Goal: Information Seeking & Learning: Check status

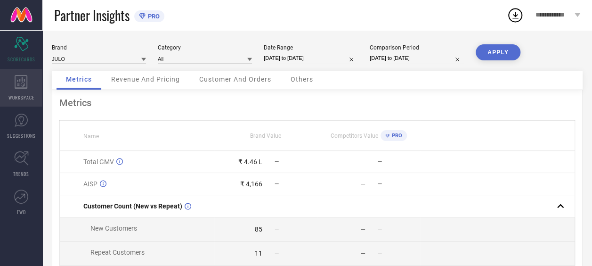
click at [17, 85] on icon at bounding box center [21, 82] width 13 height 14
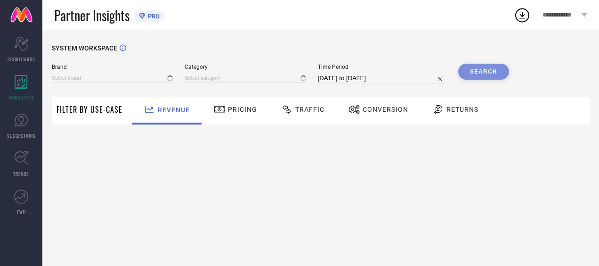
type input "JULO"
type input "All"
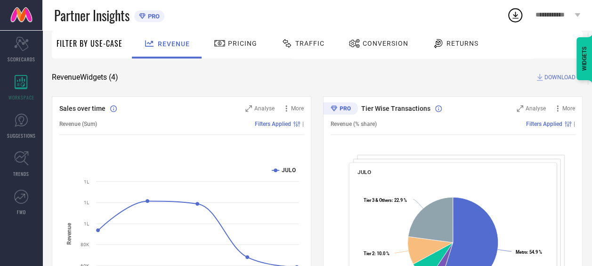
scroll to position [66, 0]
click at [20, 164] on icon at bounding box center [21, 158] width 15 height 15
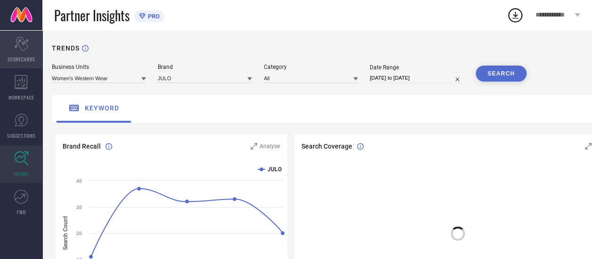
click at [14, 46] on icon "Scorecard" at bounding box center [21, 44] width 15 height 14
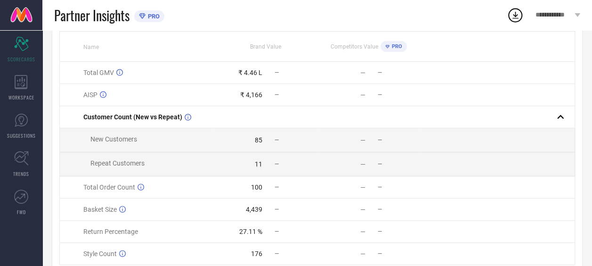
scroll to position [90, 0]
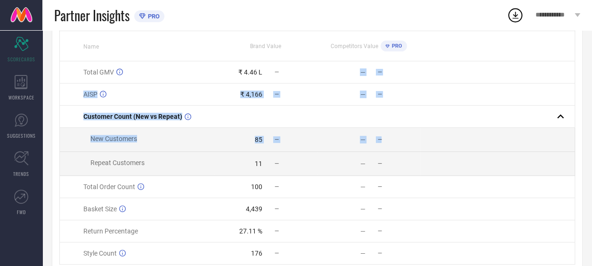
drag, startPoint x: 355, startPoint y: 69, endPoint x: 389, endPoint y: 149, distance: 87.3
click at [389, 149] on tbody "Total GMV ₹ 4.46 L — — — AISP ₹ 4,166 — — — Customer Count (New vs Repeat) New …" at bounding box center [318, 162] width 516 height 203
click at [389, 149] on td "— —" at bounding box center [368, 140] width 103 height 24
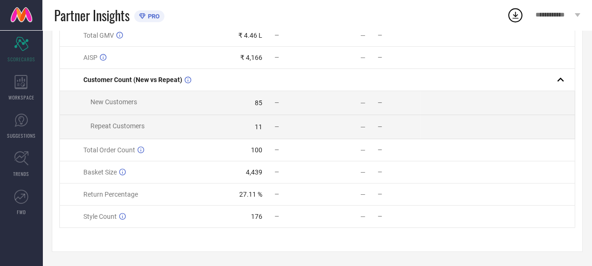
click at [391, 239] on div "Metrics Name Brand Value Competitors Value PRO Total GMV ₹ 4.46 L — — — AISP ₹ …" at bounding box center [317, 108] width 531 height 288
drag, startPoint x: 235, startPoint y: 189, endPoint x: 277, endPoint y: 194, distance: 42.2
click at [277, 194] on td "27.11 % —" at bounding box center [265, 194] width 103 height 22
drag, startPoint x: 277, startPoint y: 194, endPoint x: 271, endPoint y: 194, distance: 5.2
click at [271, 194] on div "—" at bounding box center [274, 194] width 9 height 7
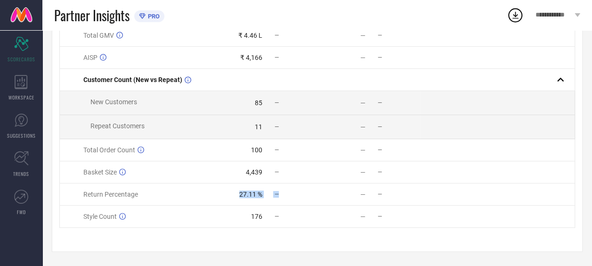
click at [266, 194] on div "27.11 % —" at bounding box center [266, 194] width 102 height 8
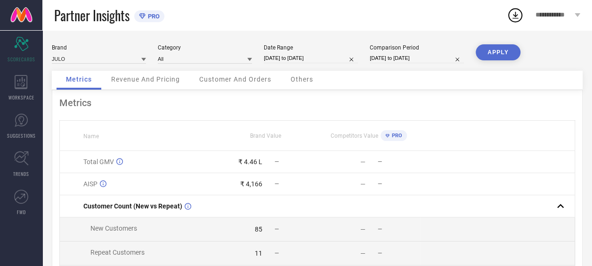
select select "6"
select select "2025"
select select "7"
select select "2025"
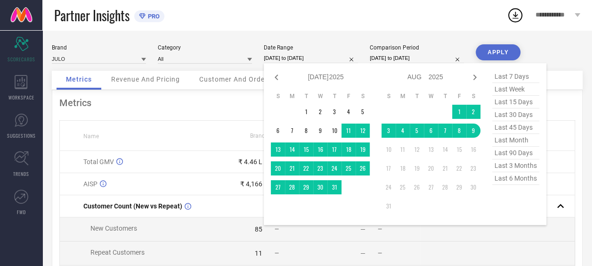
click at [280, 59] on input "[DATE] to [DATE]" at bounding box center [311, 58] width 94 height 10
click at [274, 78] on icon at bounding box center [276, 77] width 11 height 11
select select "5"
select select "2025"
select select "6"
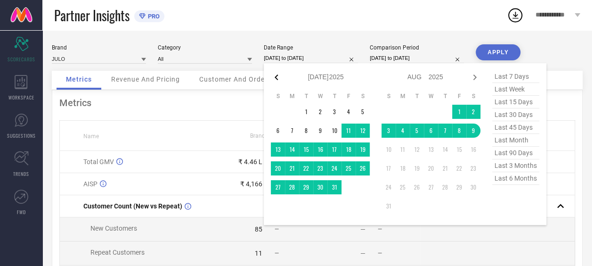
select select "2025"
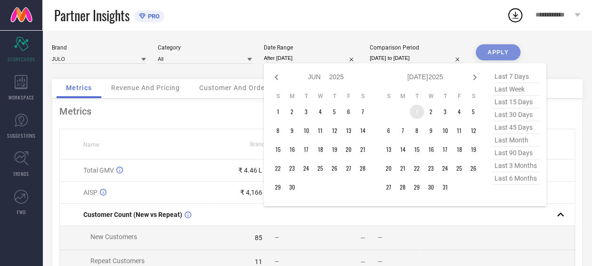
click at [419, 111] on td "1" at bounding box center [417, 112] width 14 height 14
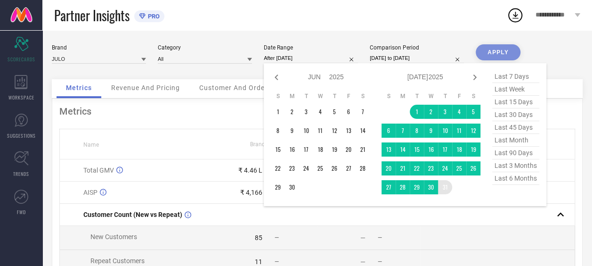
type input "[DATE] to [DATE]"
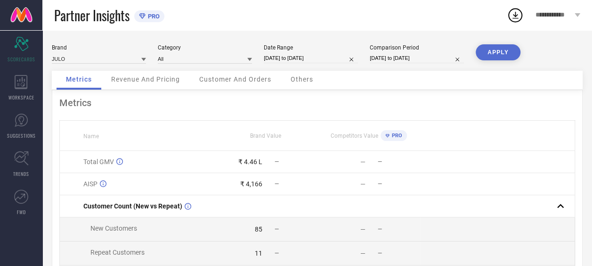
click at [498, 56] on button "APPLY" at bounding box center [498, 52] width 45 height 16
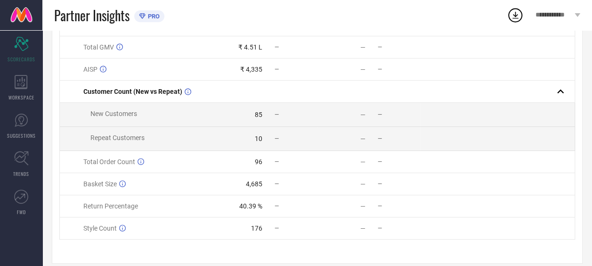
scroll to position [128, 0]
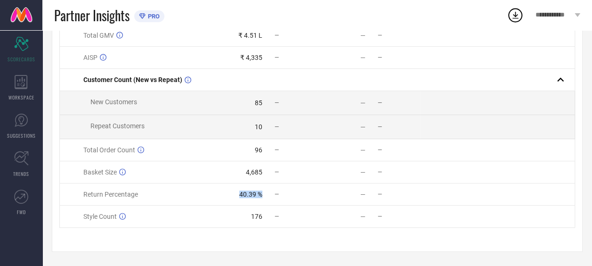
drag, startPoint x: 270, startPoint y: 194, endPoint x: 235, endPoint y: 197, distance: 35.9
click at [235, 197] on div "40.39 % —" at bounding box center [266, 194] width 102 height 8
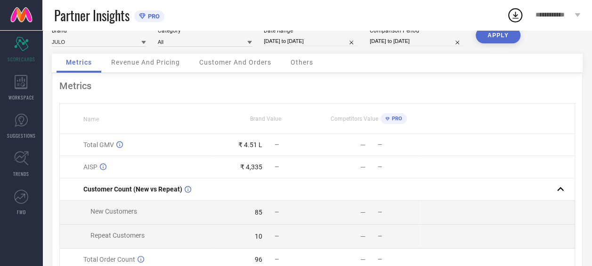
scroll to position [8, 0]
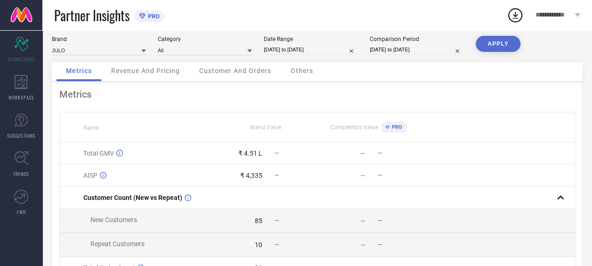
select select "6"
select select "2025"
select select "7"
select select "2025"
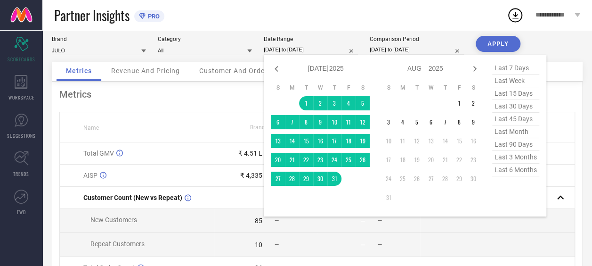
drag, startPoint x: 235, startPoint y: 197, endPoint x: 299, endPoint y: 44, distance: 165.1
click at [299, 45] on input "[DATE] to [DATE]" at bounding box center [311, 50] width 94 height 10
click at [277, 72] on icon at bounding box center [276, 68] width 11 height 11
select select "5"
select select "2025"
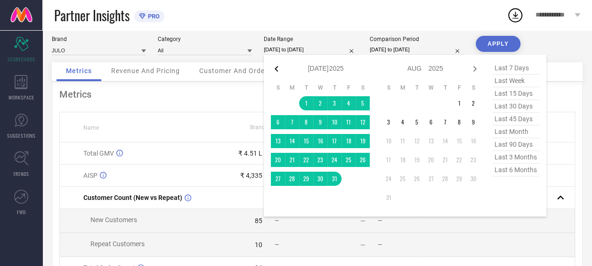
select select "6"
select select "2025"
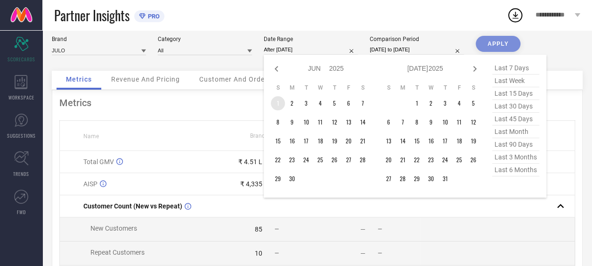
click at [274, 107] on td "1" at bounding box center [278, 103] width 14 height 14
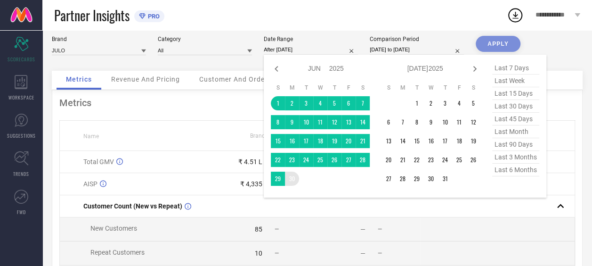
type input "[DATE] to [DATE]"
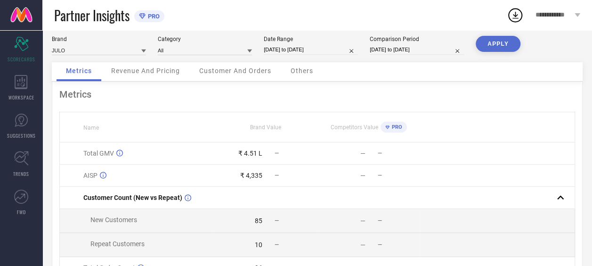
click at [496, 42] on button "APPLY" at bounding box center [498, 44] width 45 height 16
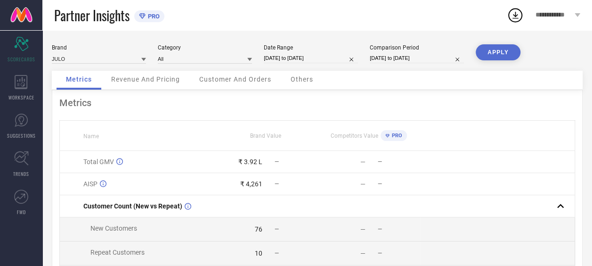
scroll to position [128, 0]
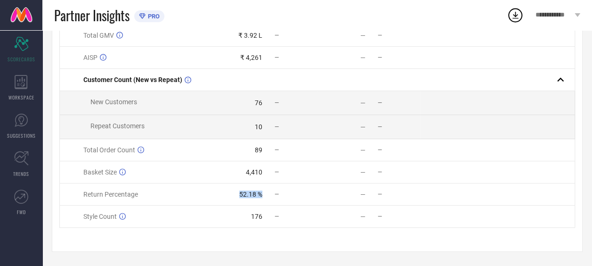
drag, startPoint x: 269, startPoint y: 197, endPoint x: 226, endPoint y: 195, distance: 42.9
click at [226, 195] on div "52.18 % —" at bounding box center [266, 194] width 102 height 8
drag, startPoint x: 226, startPoint y: 195, endPoint x: 283, endPoint y: 193, distance: 57.0
click at [283, 193] on div "—" at bounding box center [294, 194] width 48 height 7
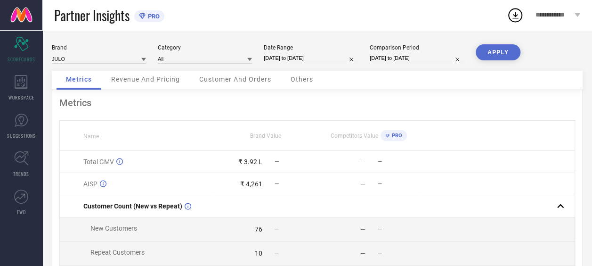
select select "5"
select select "2025"
select select "6"
select select "2025"
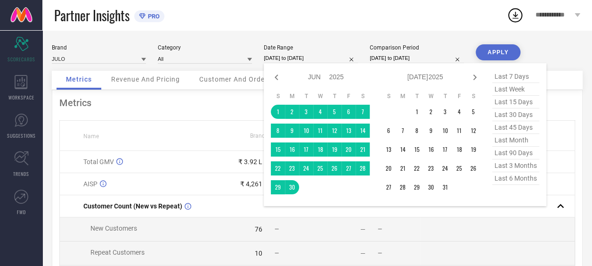
click at [314, 60] on input "[DATE] to [DATE]" at bounding box center [311, 58] width 94 height 10
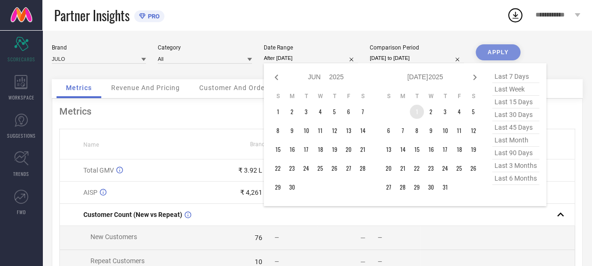
click at [415, 110] on td "1" at bounding box center [417, 112] width 14 height 14
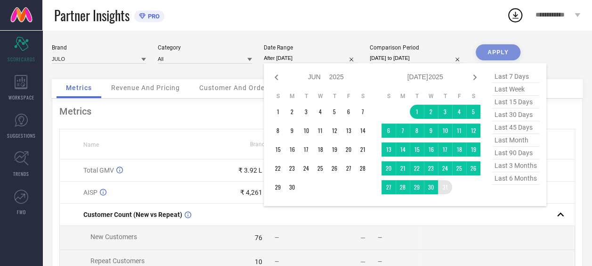
type input "[DATE] to [DATE]"
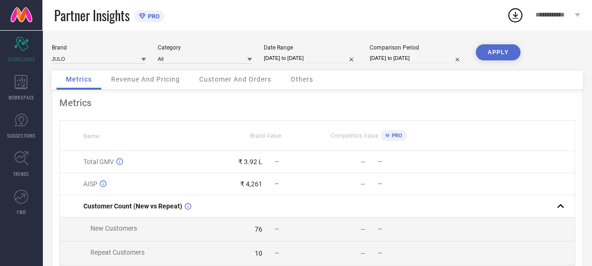
click at [504, 46] on button "APPLY" at bounding box center [498, 52] width 45 height 16
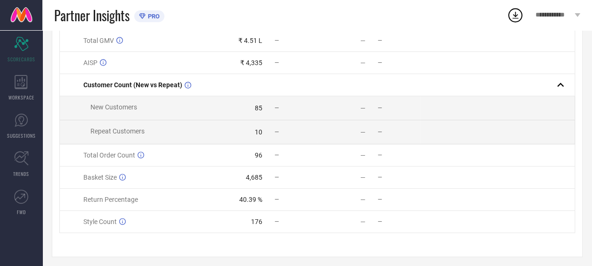
scroll to position [122, 0]
drag, startPoint x: 276, startPoint y: 199, endPoint x: 229, endPoint y: 204, distance: 46.8
click at [229, 203] on div "40.39 % —" at bounding box center [266, 199] width 102 height 8
click at [297, 208] on td "40.39 % —" at bounding box center [265, 199] width 103 height 22
drag, startPoint x: 280, startPoint y: 198, endPoint x: 219, endPoint y: 203, distance: 61.0
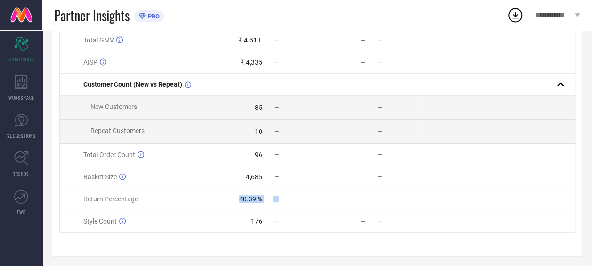
click at [219, 203] on div "40.39 % —" at bounding box center [266, 199] width 102 height 8
drag, startPoint x: 219, startPoint y: 203, endPoint x: 297, endPoint y: 192, distance: 78.9
click at [297, 192] on td "40.39 % —" at bounding box center [265, 199] width 103 height 22
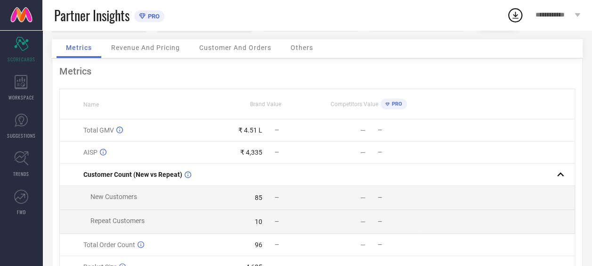
scroll to position [2, 0]
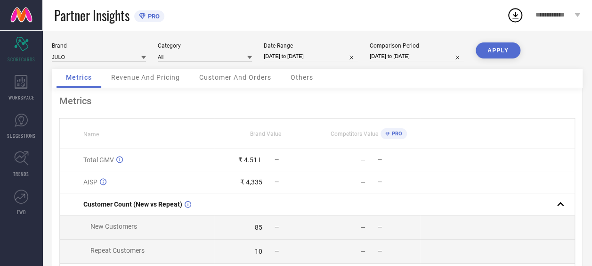
select select "6"
select select "2024"
select select "7"
select select "2024"
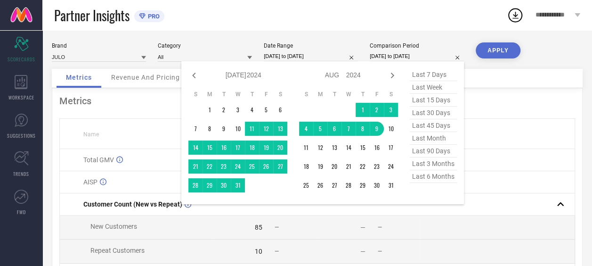
click at [401, 60] on input "[DATE] to [DATE]" at bounding box center [417, 56] width 94 height 10
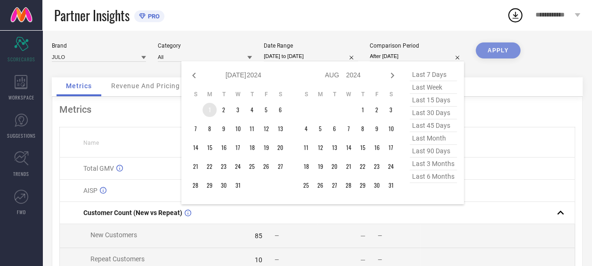
click at [212, 114] on td "1" at bounding box center [210, 110] width 14 height 14
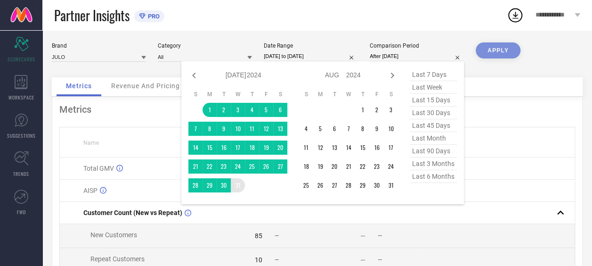
type input "[DATE] to [DATE]"
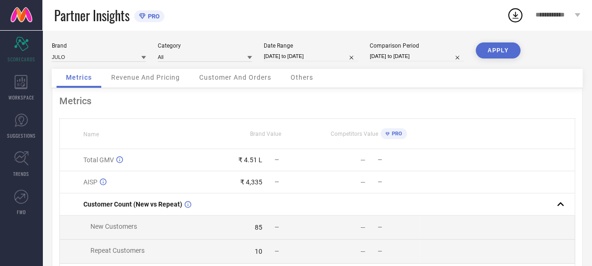
click at [516, 46] on button "APPLY" at bounding box center [498, 50] width 45 height 16
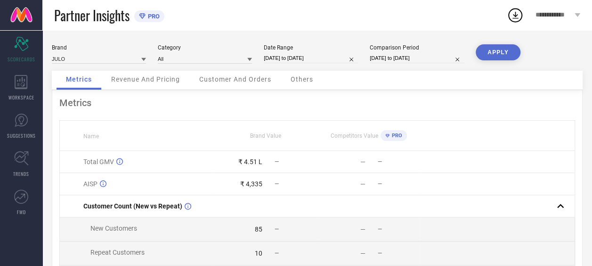
scroll to position [128, 0]
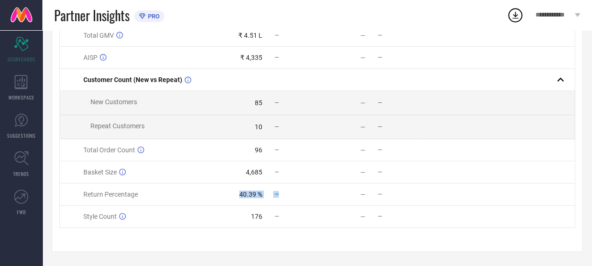
drag, startPoint x: 283, startPoint y: 199, endPoint x: 229, endPoint y: 200, distance: 54.2
click at [229, 200] on td "40.39 % —" at bounding box center [265, 194] width 103 height 22
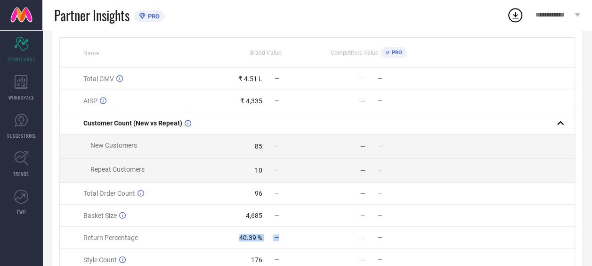
scroll to position [90, 0]
